Goal: Task Accomplishment & Management: Check status

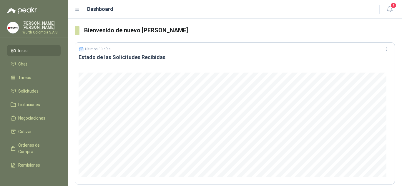
click at [22, 52] on span "Inicio" at bounding box center [22, 50] width 9 height 6
click at [28, 143] on span "Órdenes de Compra" at bounding box center [36, 148] width 37 height 13
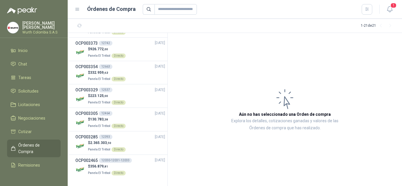
scroll to position [348, 0]
click at [169, 8] on input "text" at bounding box center [176, 9] width 42 height 11
type input "****"
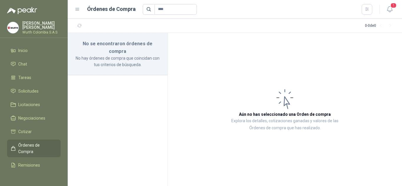
click at [36, 141] on link "Órdenes de Compra" at bounding box center [34, 149] width 54 height 18
click at [38, 146] on span "Órdenes de Compra" at bounding box center [36, 148] width 37 height 13
click at [36, 160] on link "Remisiones" at bounding box center [34, 165] width 54 height 11
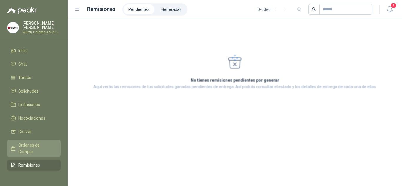
click at [37, 148] on span "Órdenes de Compra" at bounding box center [36, 148] width 37 height 13
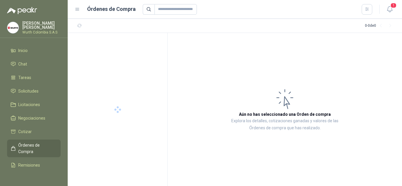
click at [37, 148] on span "Órdenes de Compra" at bounding box center [36, 148] width 37 height 13
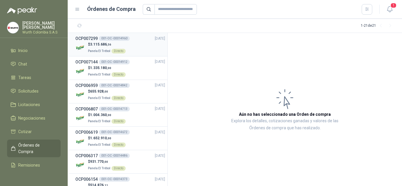
click at [100, 44] on span "3.115.686 ,56" at bounding box center [100, 44] width 21 height 4
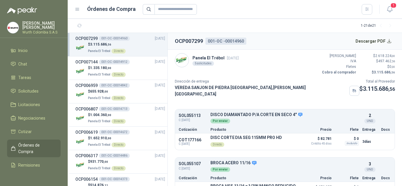
click at [206, 57] on p "Panela El Trébol [DATE]" at bounding box center [216, 58] width 46 height 6
click at [182, 60] on img at bounding box center [182, 61] width 14 height 14
click at [198, 54] on div "Panela El Trébol [DATE] 5 solicitudes" at bounding box center [207, 60] width 64 height 14
click at [203, 58] on p "Panela El Trébol [DATE]" at bounding box center [216, 58] width 46 height 6
click at [203, 64] on div "5 solicitudes" at bounding box center [203, 63] width 21 height 5
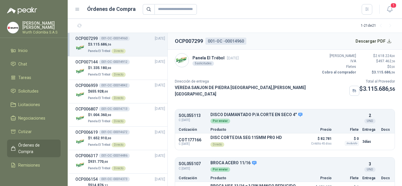
click at [236, 56] on span "[DATE]" at bounding box center [233, 58] width 12 height 4
click at [34, 49] on li "Inicio" at bounding box center [34, 50] width 47 height 6
